Goal: Transaction & Acquisition: Purchase product/service

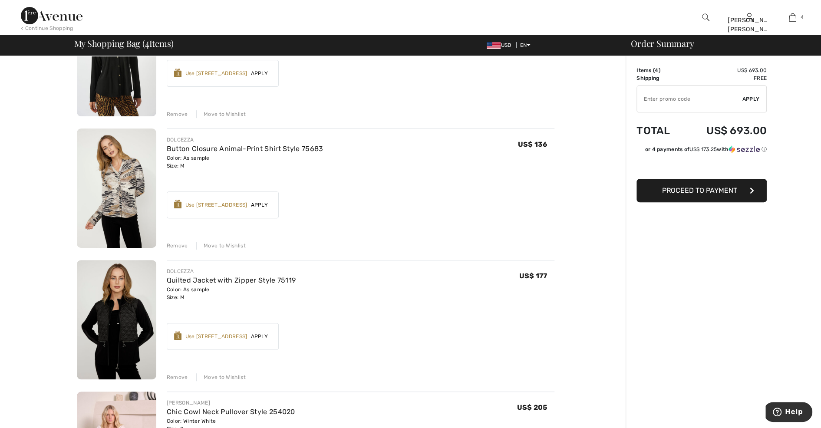
scroll to position [87, 0]
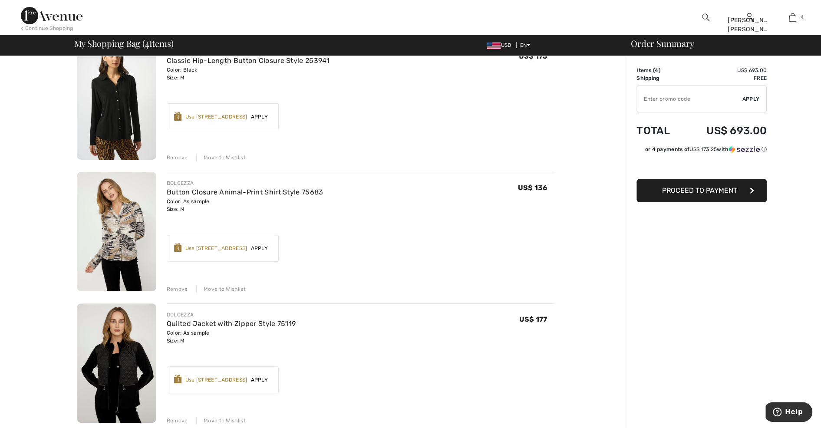
drag, startPoint x: 214, startPoint y: 218, endPoint x: 114, endPoint y: 241, distance: 102.6
click at [114, 241] on img at bounding box center [116, 231] width 79 height 119
click at [138, 230] on img at bounding box center [116, 231] width 79 height 119
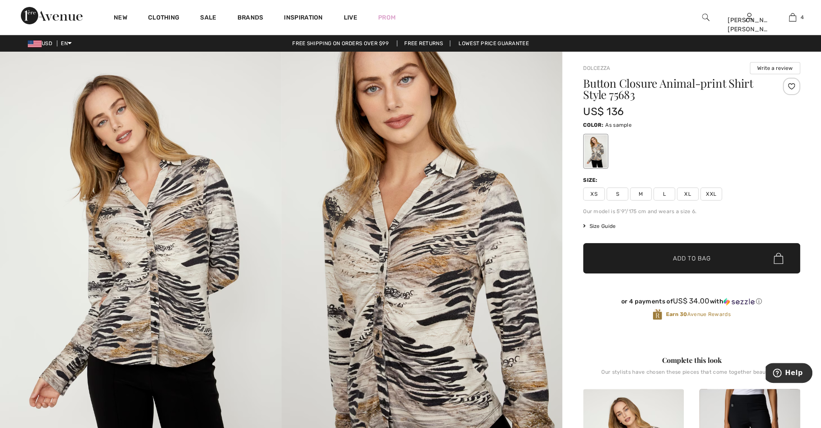
click at [316, 240] on img at bounding box center [421, 263] width 281 height 422
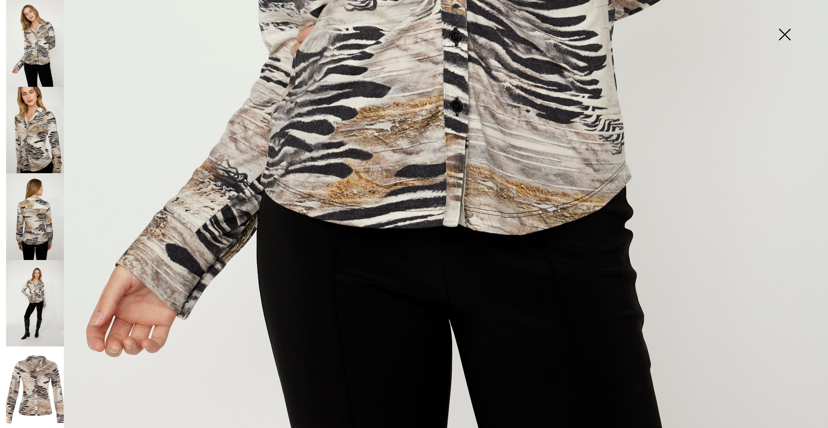
scroll to position [652, 0]
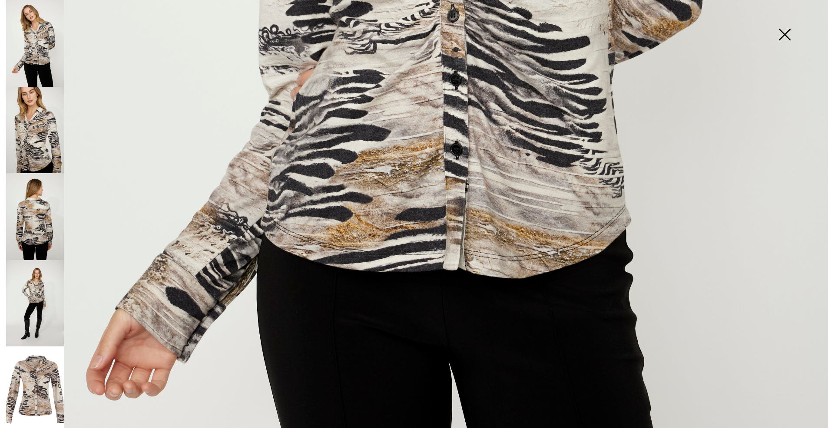
click at [51, 365] on img at bounding box center [35, 390] width 58 height 86
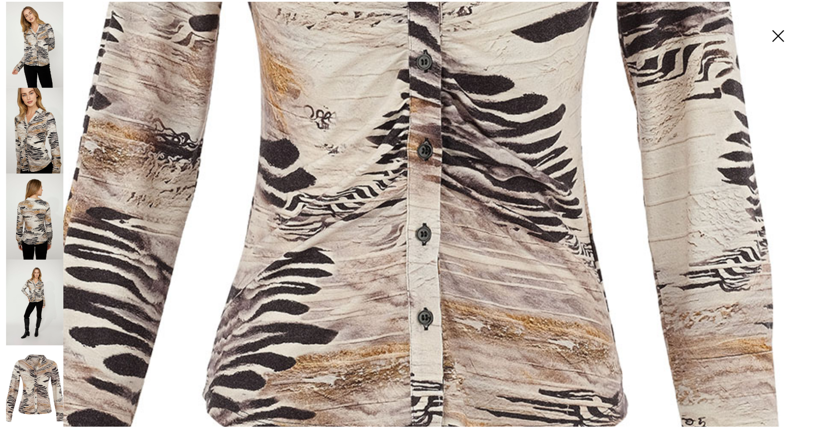
scroll to position [174, 0]
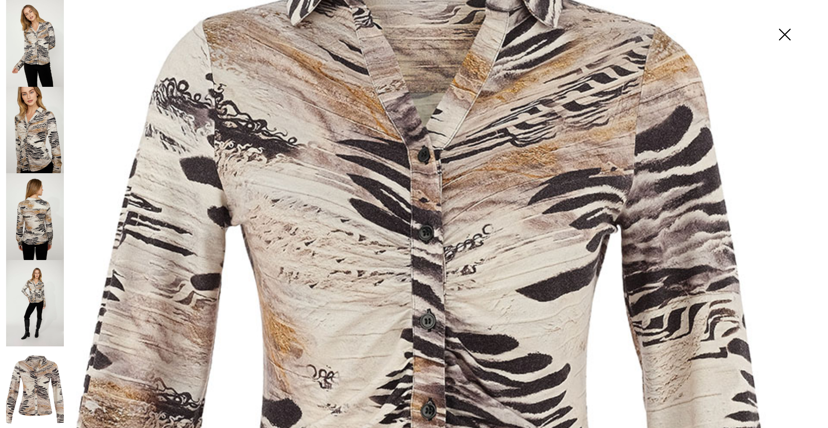
click at [785, 30] on img at bounding box center [784, 35] width 43 height 45
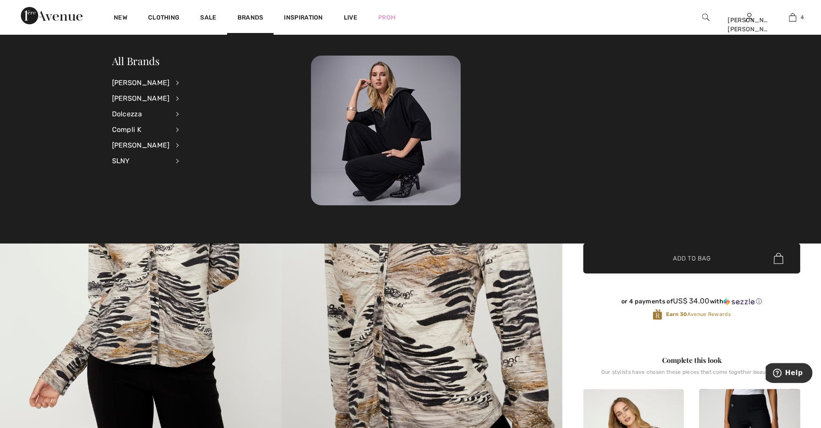
click at [560, 255] on img at bounding box center [421, 263] width 281 height 422
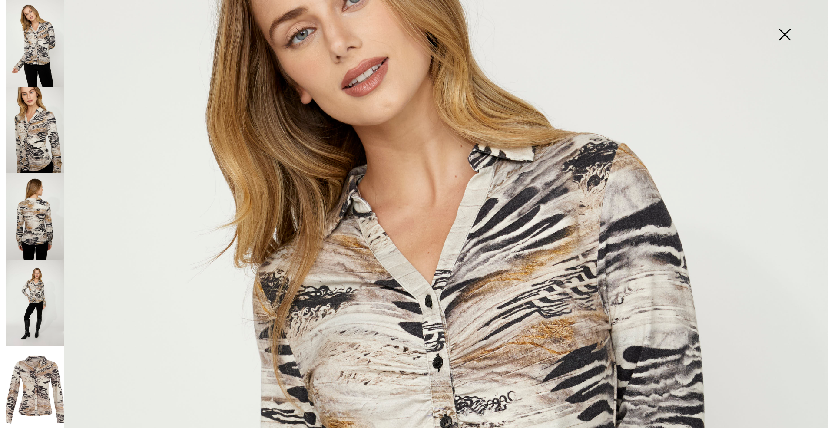
click at [789, 33] on img at bounding box center [784, 35] width 43 height 45
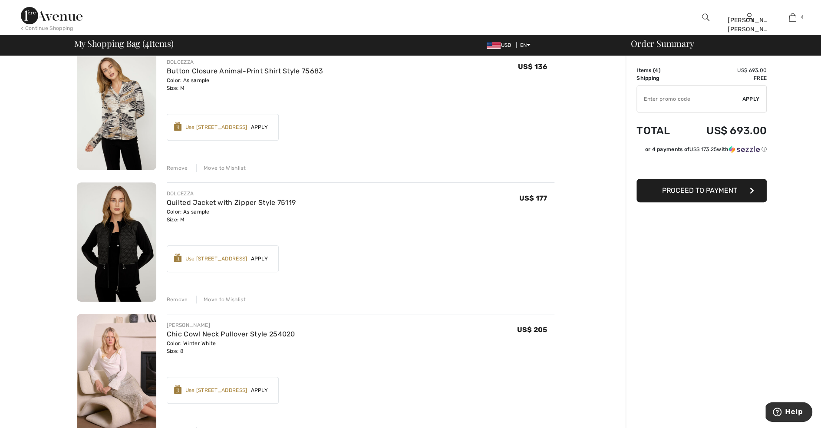
drag, startPoint x: 139, startPoint y: 270, endPoint x: 301, endPoint y: 259, distance: 161.5
click at [301, 258] on div "Earn 35 Avenue Rewards ✔ Use 1000 Avenue Rewards Apply Remove" at bounding box center [361, 255] width 388 height 34
click at [170, 299] on div "Remove" at bounding box center [177, 300] width 21 height 8
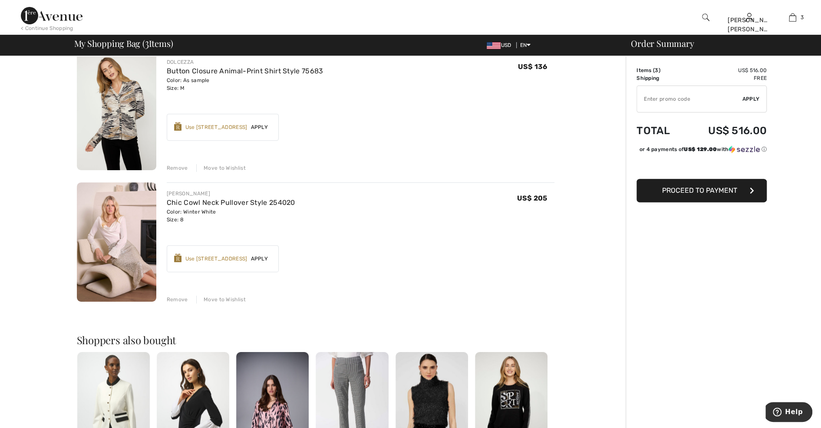
click at [178, 303] on div "Remove" at bounding box center [177, 300] width 21 height 8
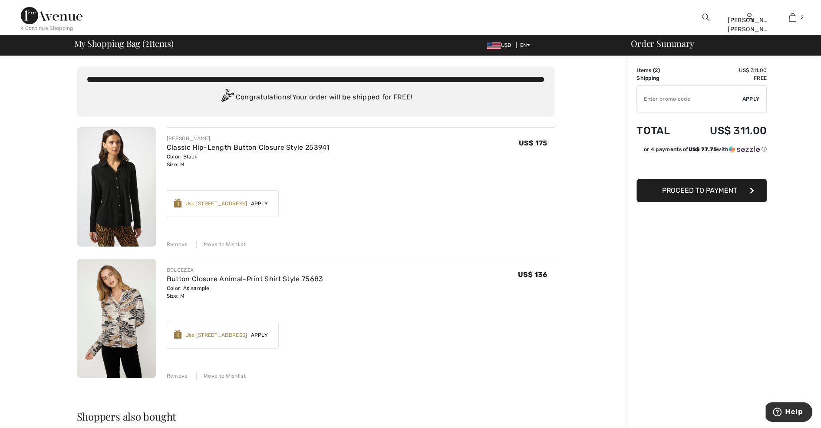
click at [256, 200] on span "Apply" at bounding box center [259, 204] width 24 height 8
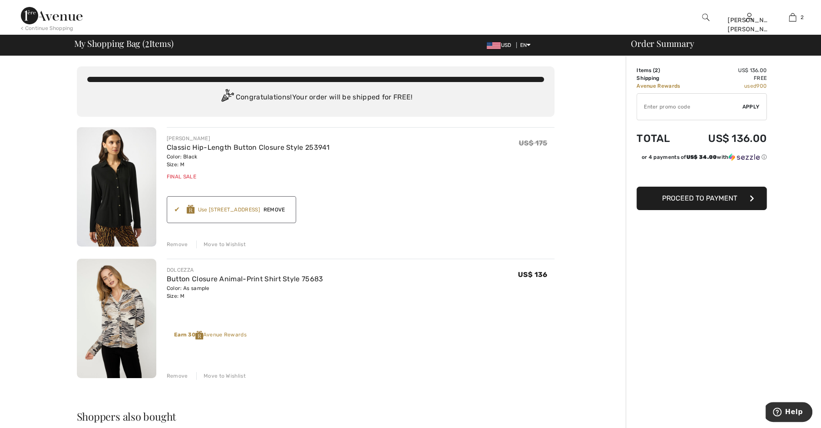
click at [671, 109] on input "TEXT" at bounding box center [690, 107] width 106 height 26
type input "GC005064768"
click at [748, 105] on span "Apply" at bounding box center [751, 107] width 17 height 8
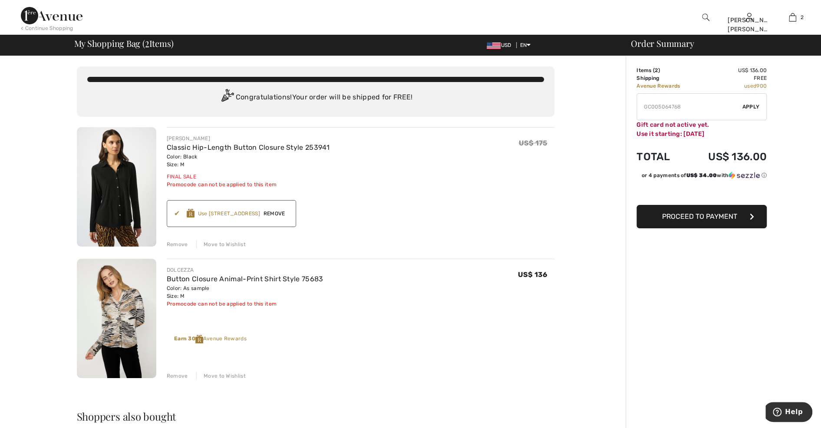
click at [172, 375] on div "Remove" at bounding box center [177, 376] width 21 height 8
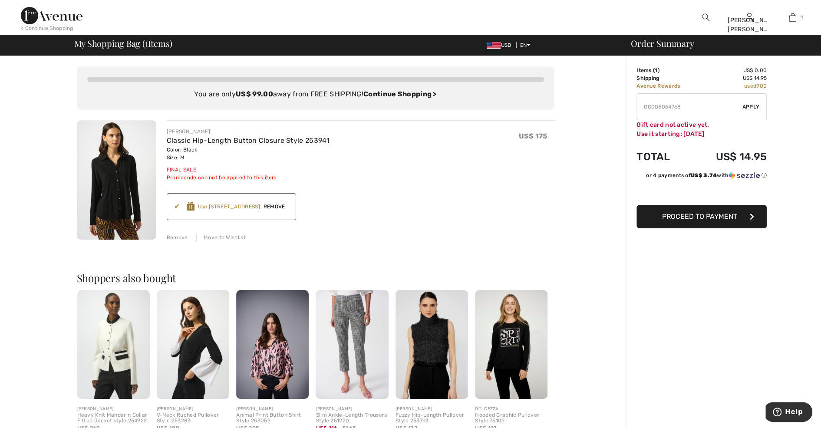
click at [718, 217] on span "Proceed to Payment" at bounding box center [699, 216] width 75 height 8
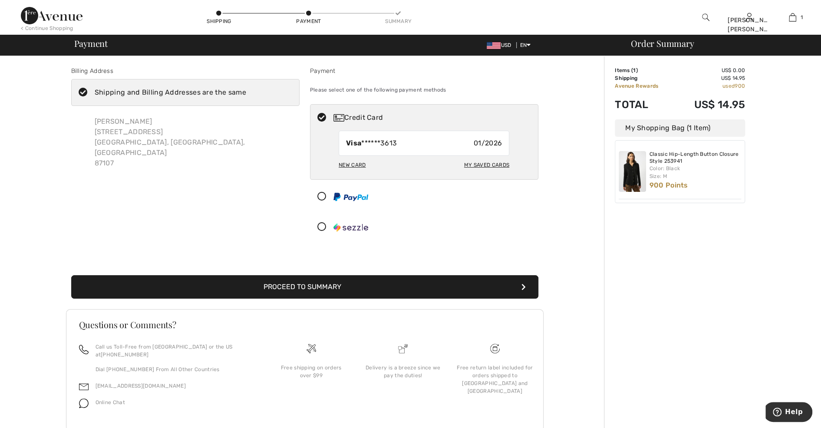
click at [438, 147] on div "Visa ******3613 01/2026" at bounding box center [424, 143] width 171 height 25
click at [358, 164] on div "New Card" at bounding box center [352, 165] width 27 height 15
radio input "true"
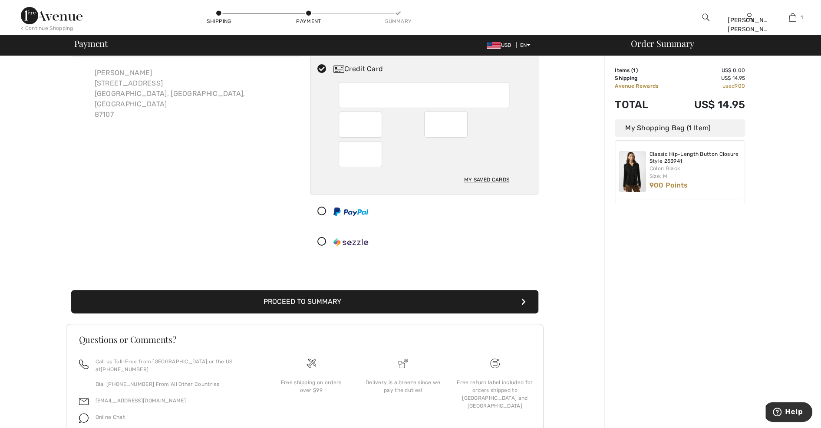
scroll to position [79, 0]
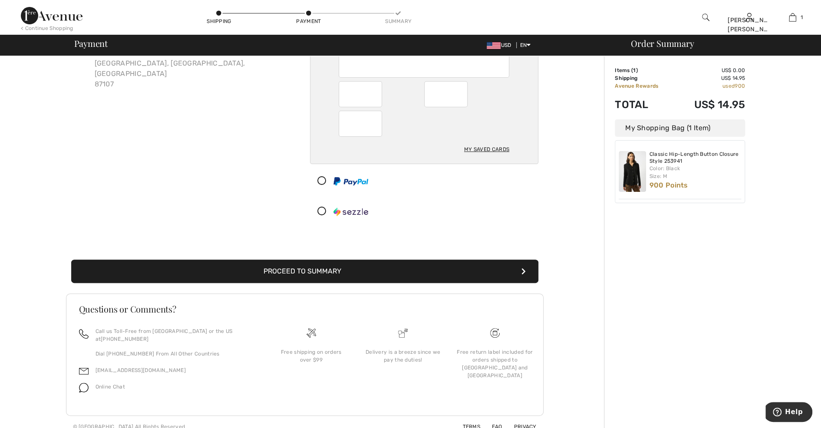
click at [311, 271] on button "Proceed to Summary" at bounding box center [304, 271] width 467 height 23
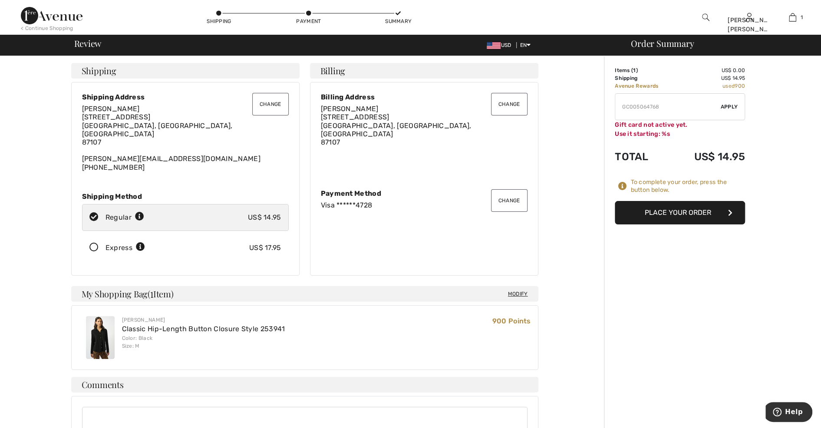
click at [683, 209] on button "Place Your Order" at bounding box center [680, 212] width 130 height 23
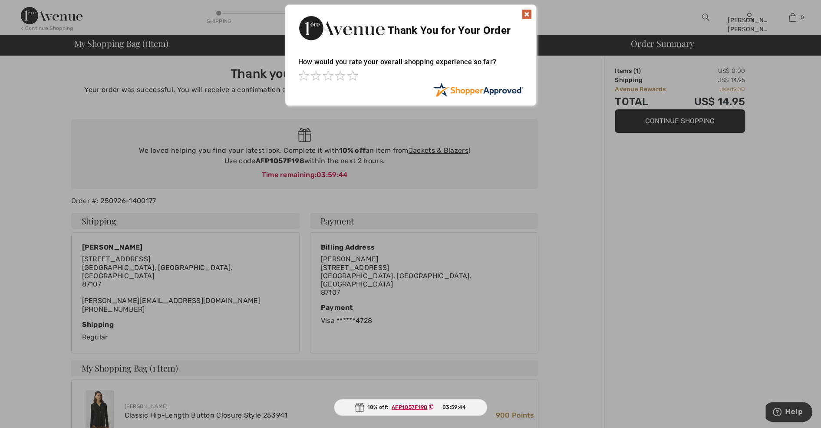
click at [529, 13] on img at bounding box center [527, 14] width 10 height 10
